Goal: Find specific page/section: Find specific page/section

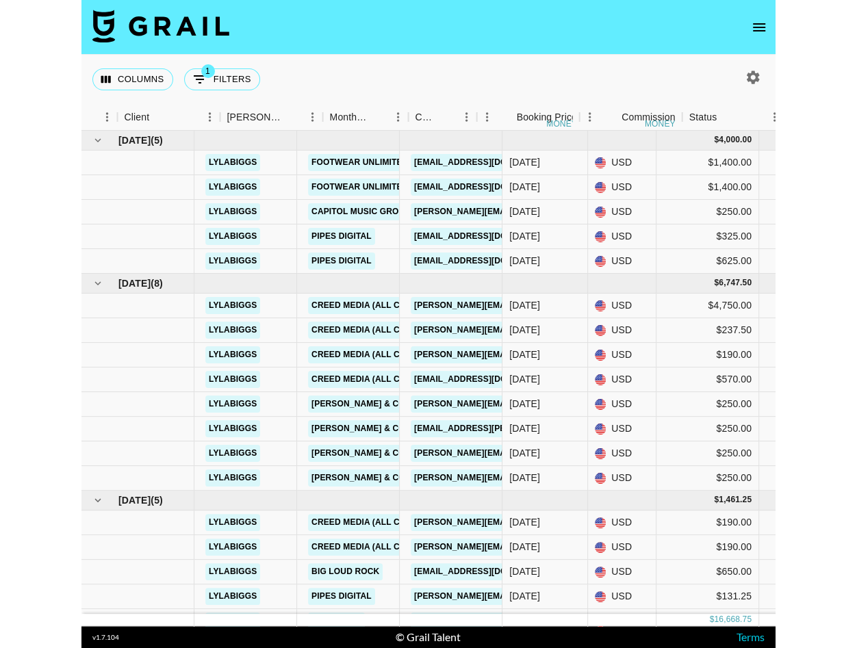
scroll to position [1, 179]
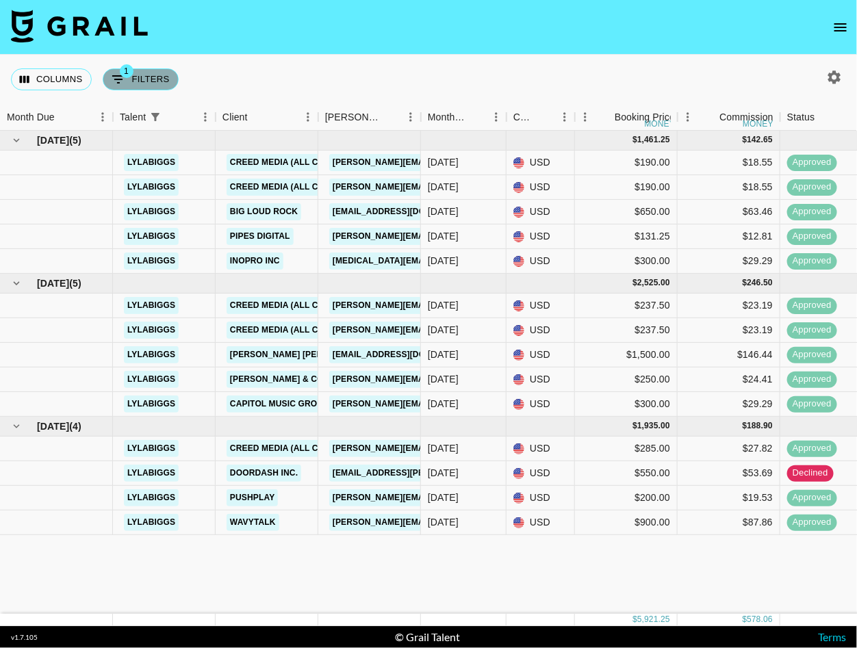
click at [125, 77] on span "1" at bounding box center [127, 71] width 14 height 14
select select "talentName"
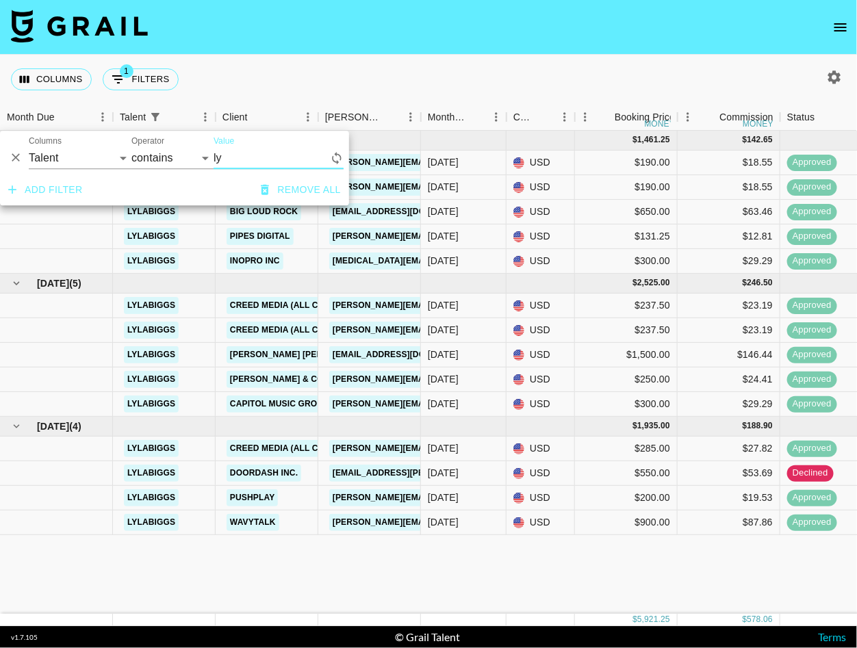
type input "l"
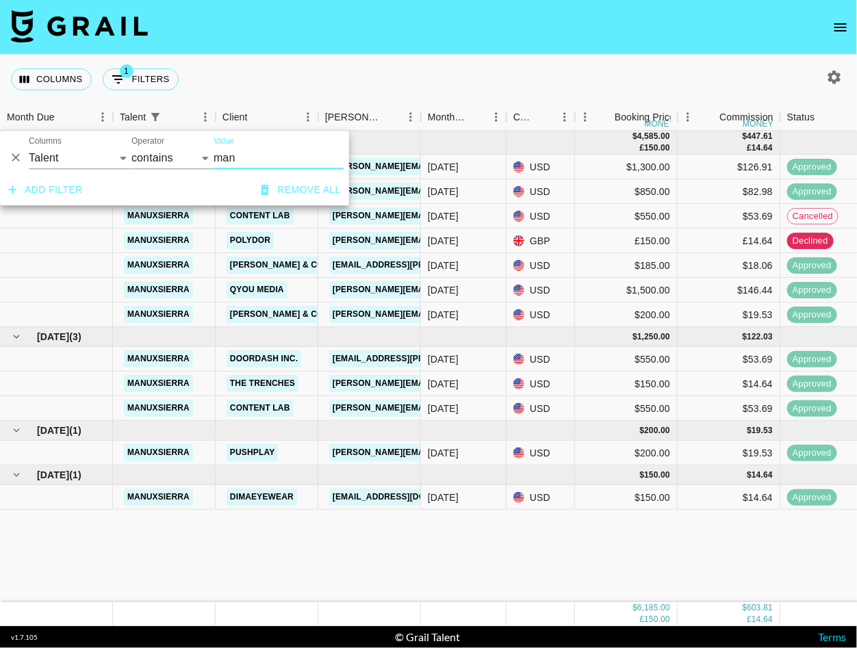
type input "man"
click at [417, 535] on div "Jul '25 ( 7 ) $ 4,585.00 £ 150.00 $ 447.61 £ 14.64 manuxsierra Content Lab erin…" at bounding box center [777, 367] width 1554 height 472
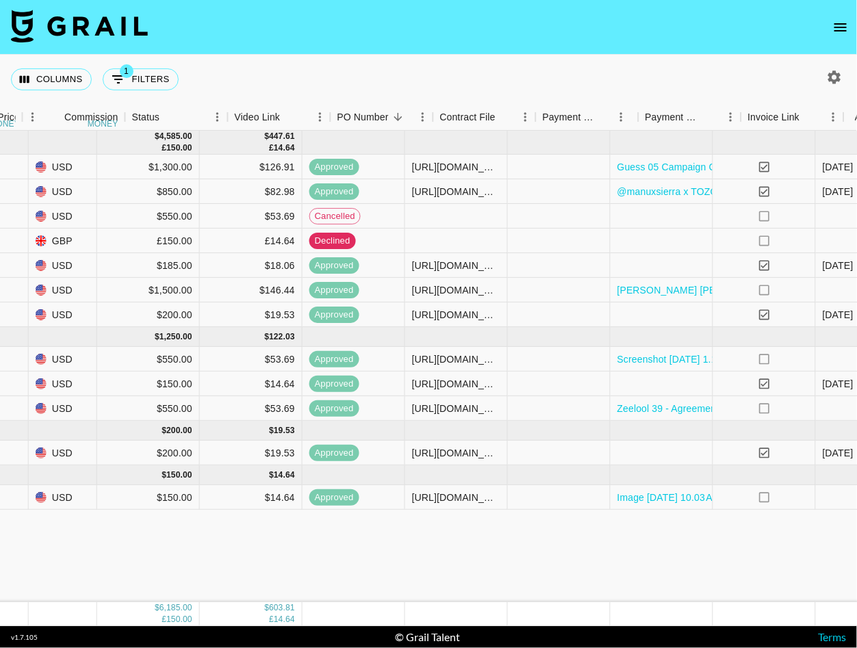
scroll to position [0, 696]
